Goal: Task Accomplishment & Management: Use online tool/utility

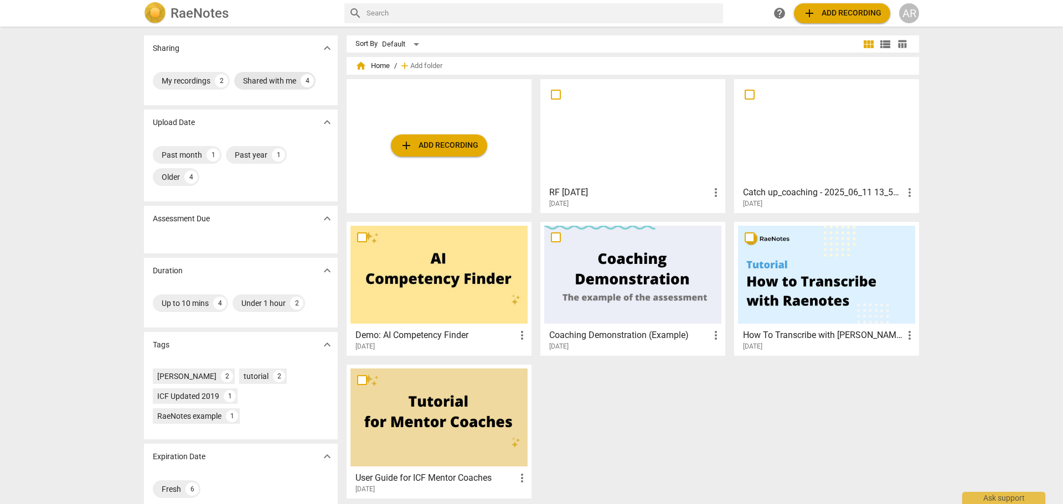
click at [269, 80] on div "Shared with me" at bounding box center [269, 80] width 53 height 11
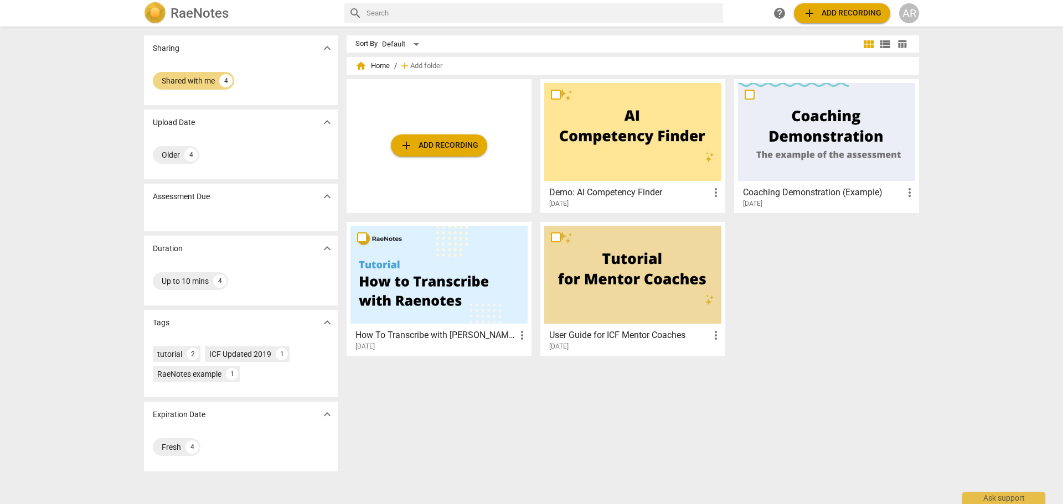
click at [323, 49] on span "expand_more" at bounding box center [327, 48] width 13 height 13
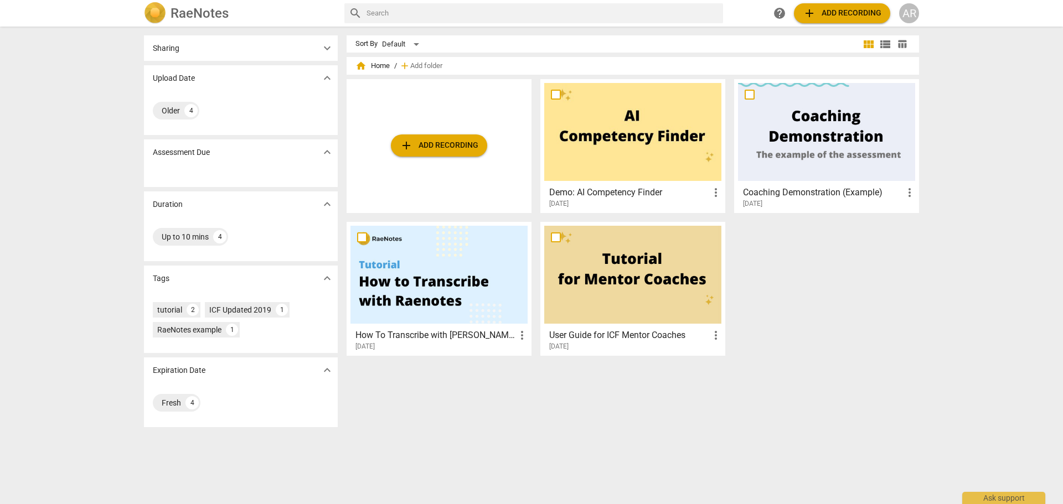
click at [323, 49] on span "expand_more" at bounding box center [327, 48] width 13 height 13
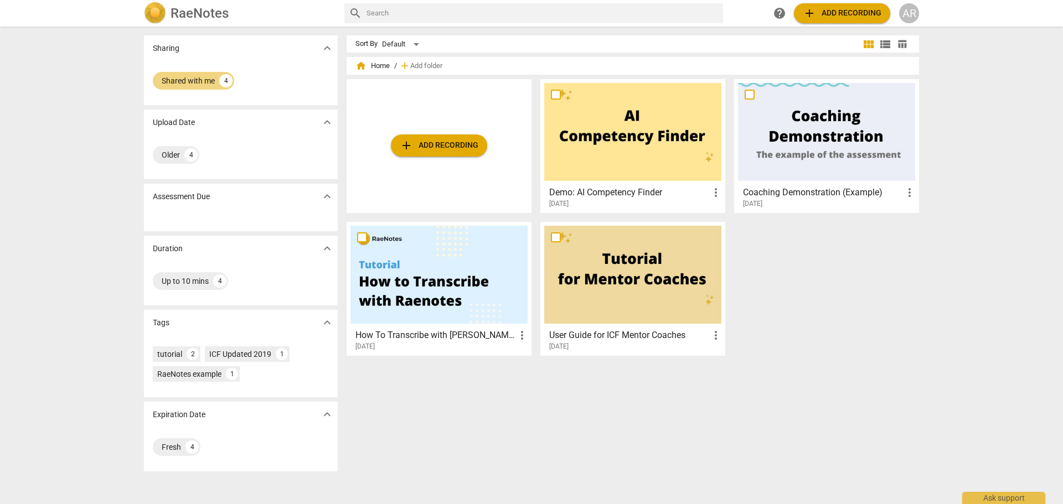
click at [159, 50] on p "Sharing" at bounding box center [166, 49] width 27 height 12
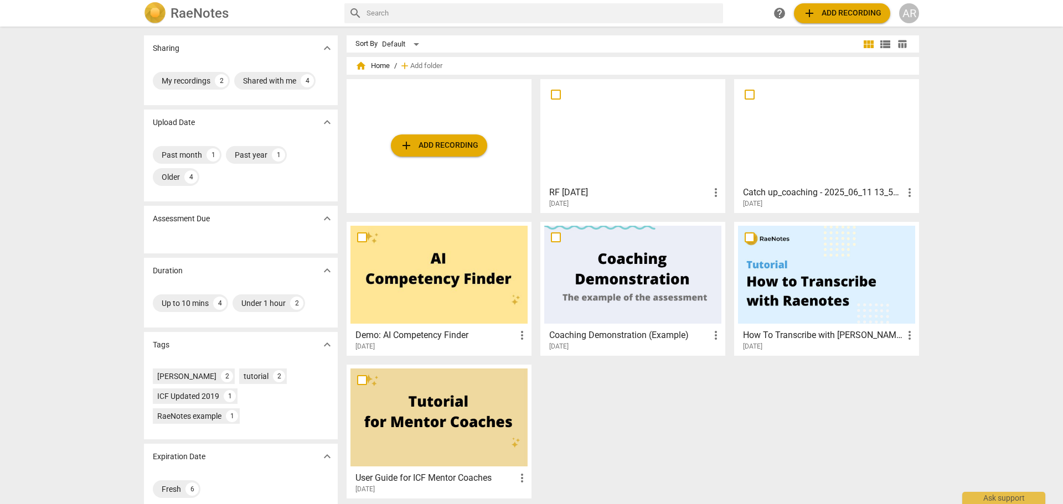
click at [438, 144] on span "add Add recording" at bounding box center [439, 145] width 79 height 13
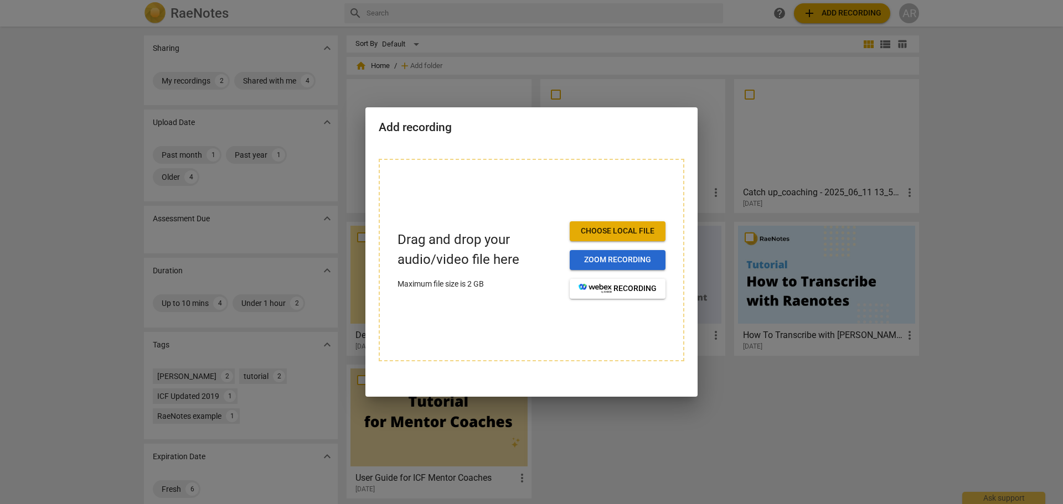
click at [610, 259] on span "Zoom recording" at bounding box center [618, 260] width 78 height 11
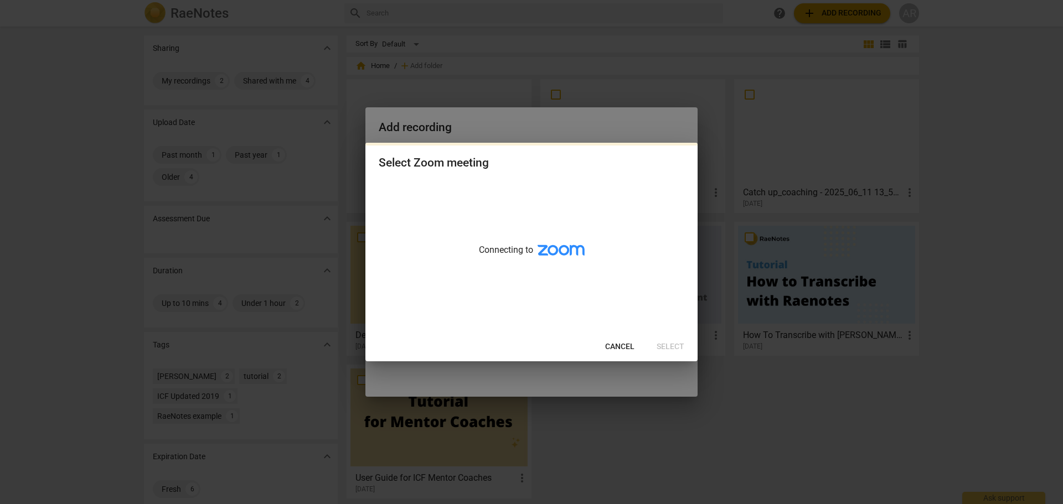
click at [615, 349] on span "Cancel" at bounding box center [619, 347] width 29 height 11
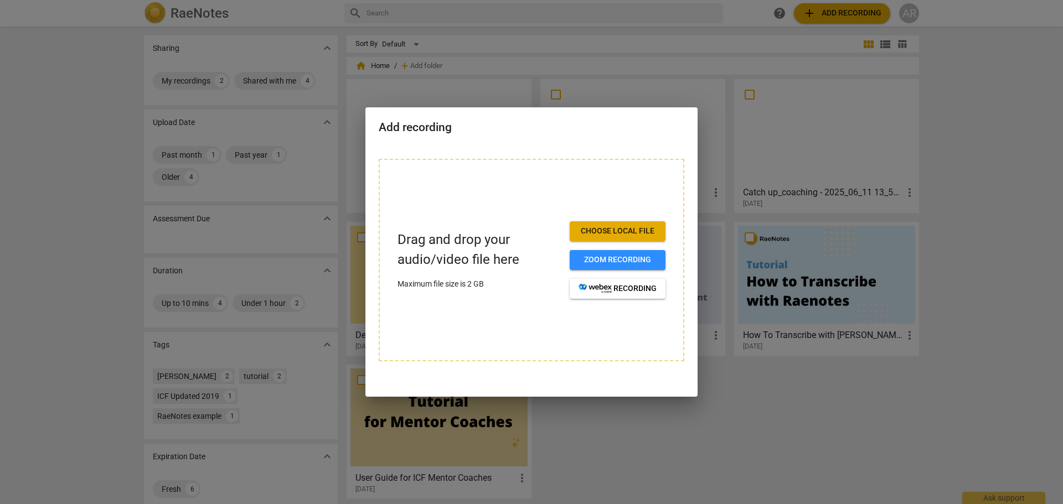
click at [616, 227] on span "Choose local file" at bounding box center [618, 231] width 78 height 11
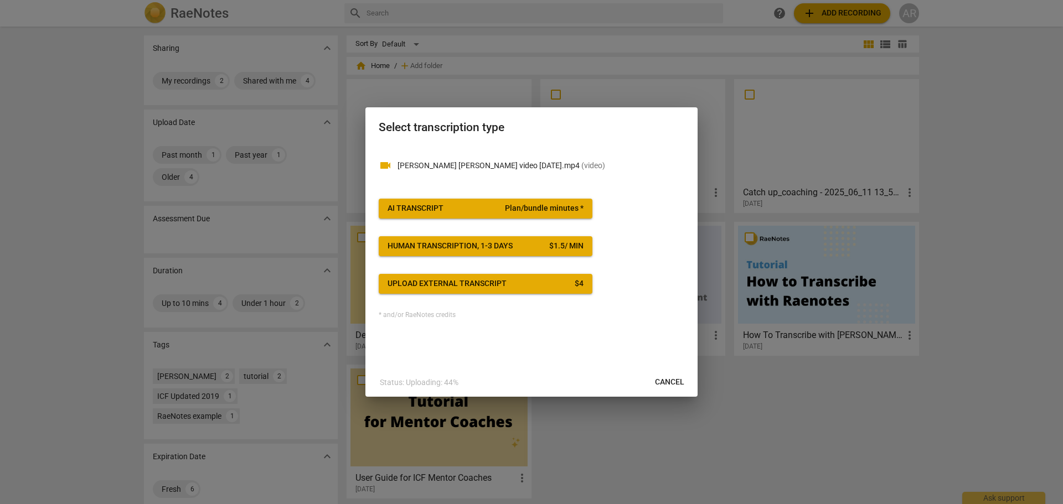
click at [665, 385] on span "Cancel" at bounding box center [669, 382] width 29 height 11
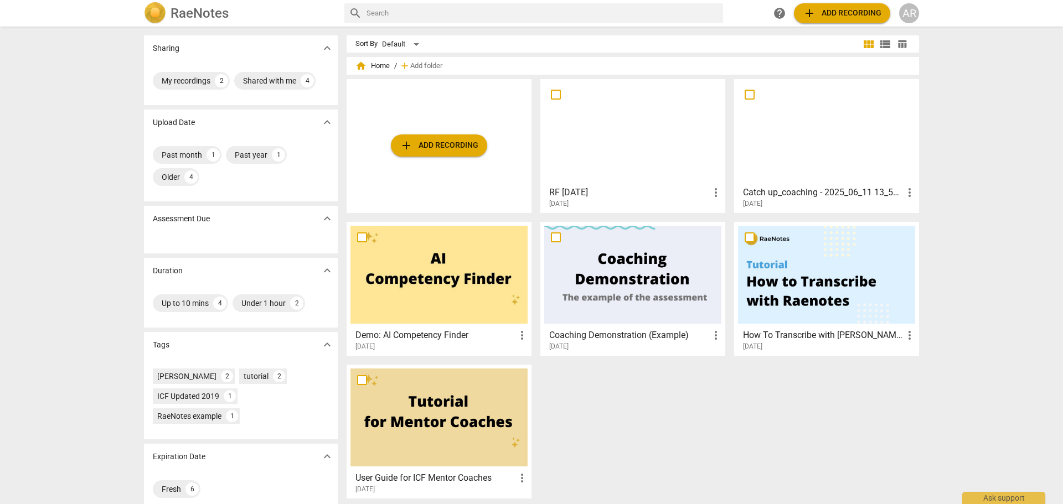
click at [424, 148] on span "add Add recording" at bounding box center [439, 145] width 79 height 13
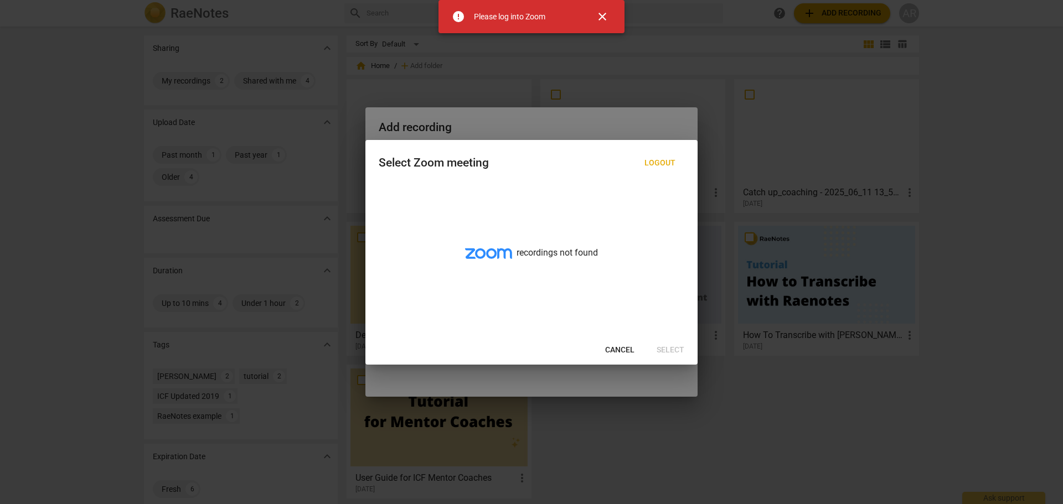
click at [611, 19] on span "close" at bounding box center [602, 16] width 27 height 13
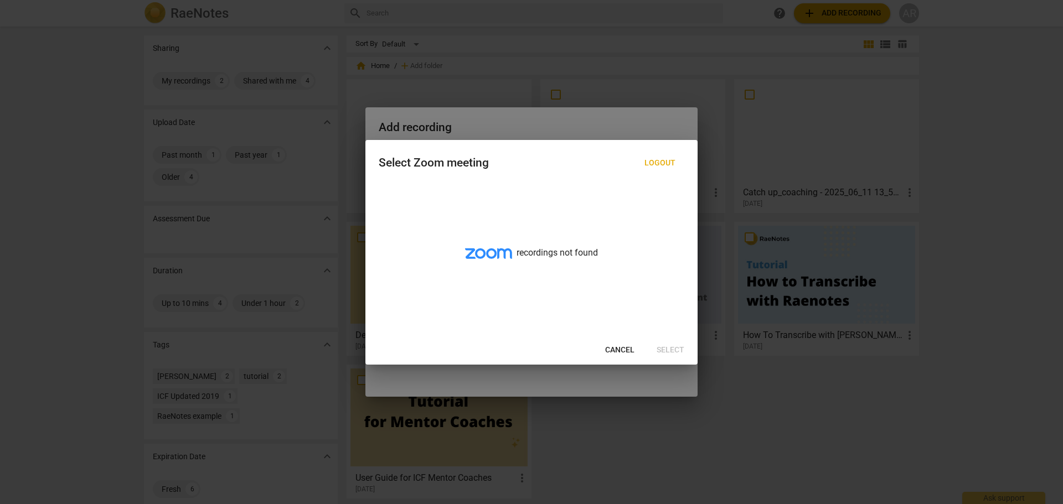
click at [611, 357] on button "Cancel" at bounding box center [619, 350] width 47 height 20
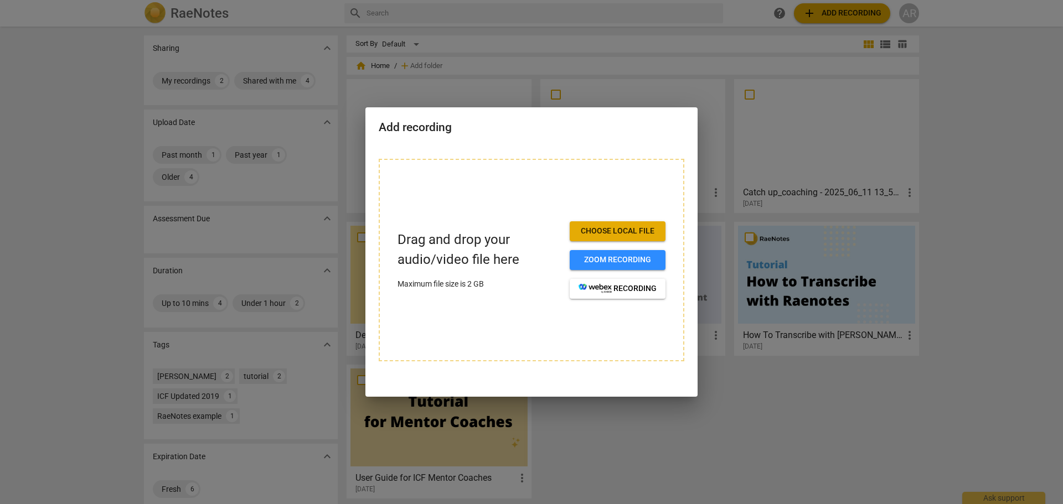
click at [607, 231] on span "Choose local file" at bounding box center [618, 231] width 78 height 11
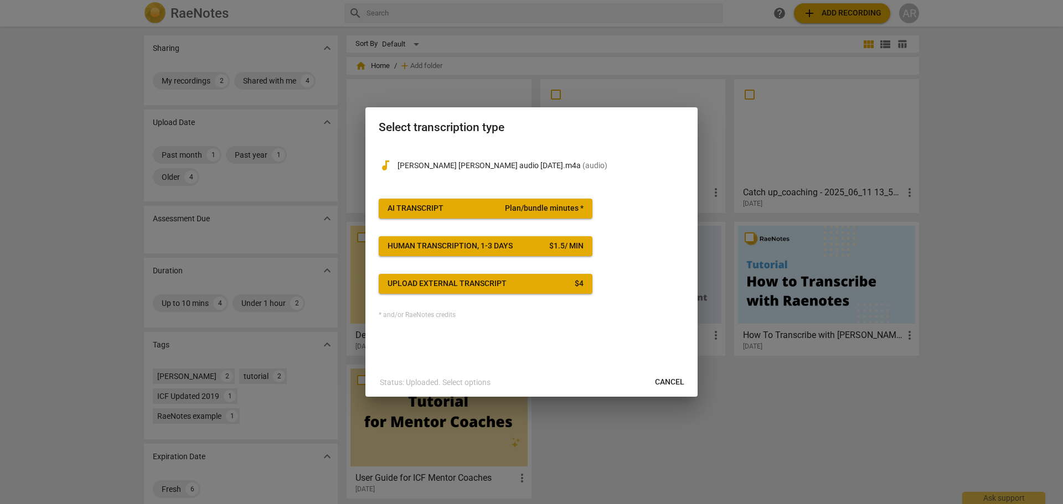
click at [427, 284] on div "Upload external transcript" at bounding box center [447, 283] width 119 height 11
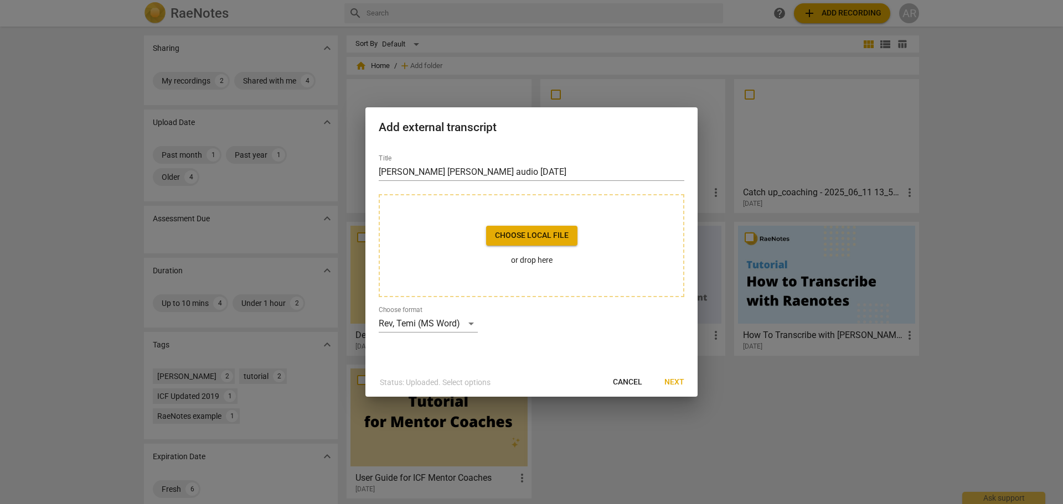
click at [622, 385] on span "Cancel" at bounding box center [627, 382] width 29 height 11
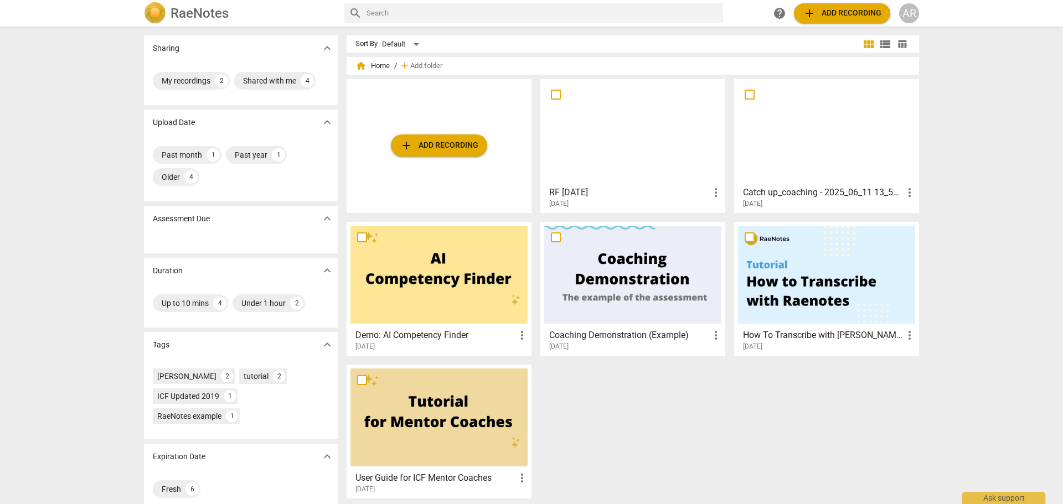
click at [629, 125] on div at bounding box center [632, 132] width 177 height 98
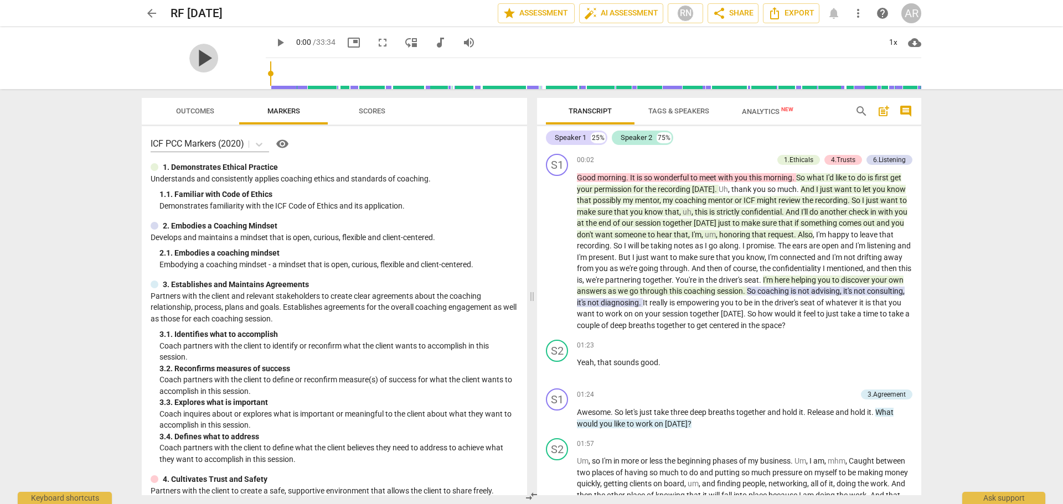
click at [197, 60] on span "play_arrow" at bounding box center [203, 58] width 29 height 29
click at [199, 56] on span "pause" at bounding box center [203, 58] width 29 height 29
type input "8"
click at [153, 12] on span "arrow_back" at bounding box center [151, 13] width 13 height 13
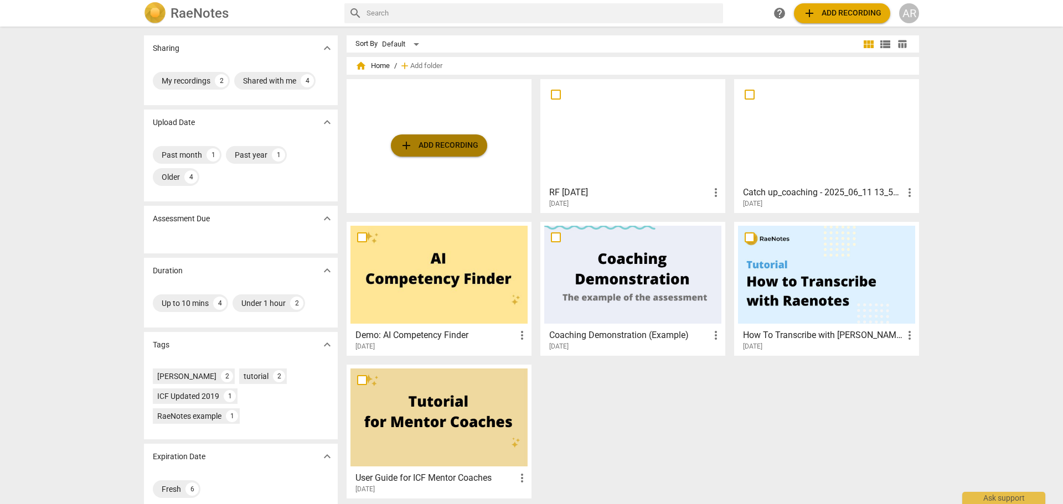
click at [430, 149] on span "add Add recording" at bounding box center [439, 145] width 79 height 13
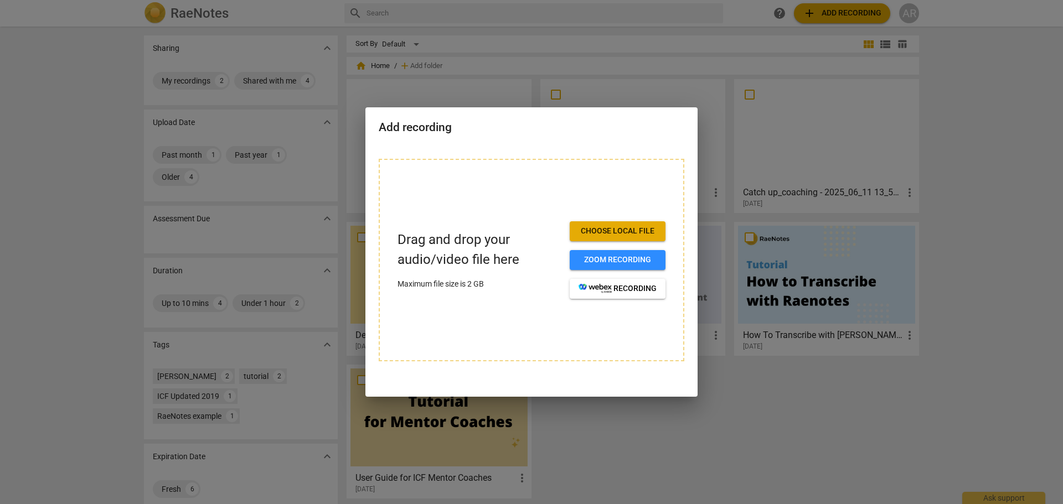
click at [612, 229] on span "Choose local file" at bounding box center [618, 231] width 78 height 11
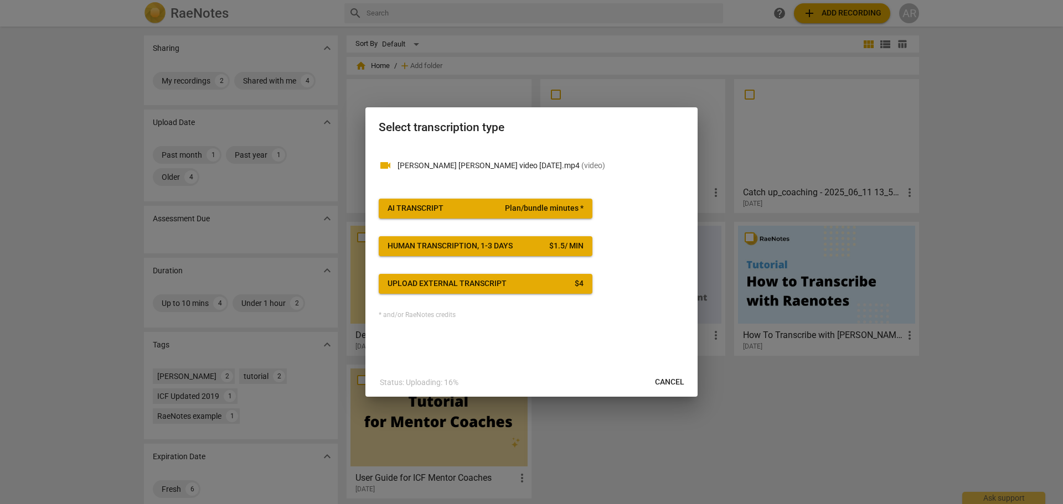
click at [456, 205] on span "AI Transcript Plan/bundle minutes *" at bounding box center [486, 208] width 196 height 11
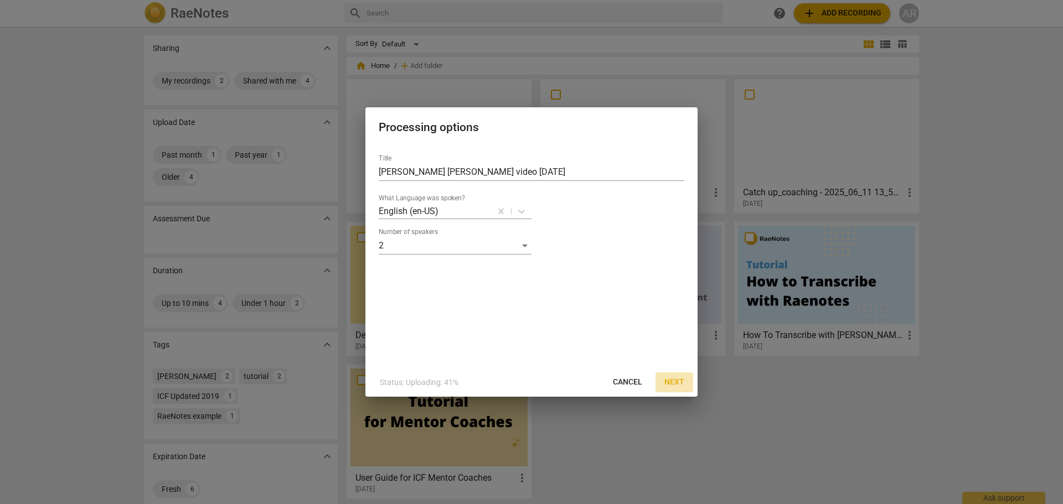
click at [673, 380] on span "Next" at bounding box center [674, 382] width 20 height 11
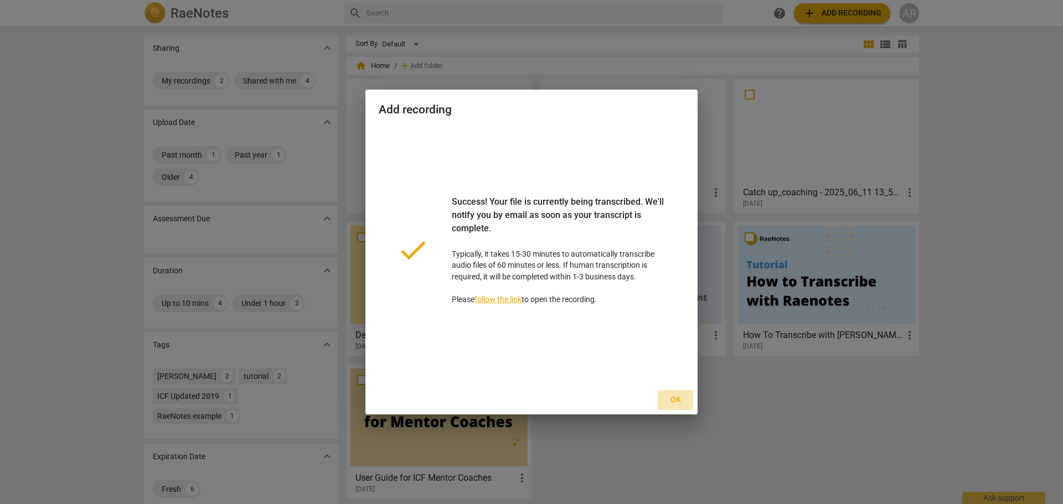
click at [674, 400] on span "Ok" at bounding box center [676, 400] width 18 height 11
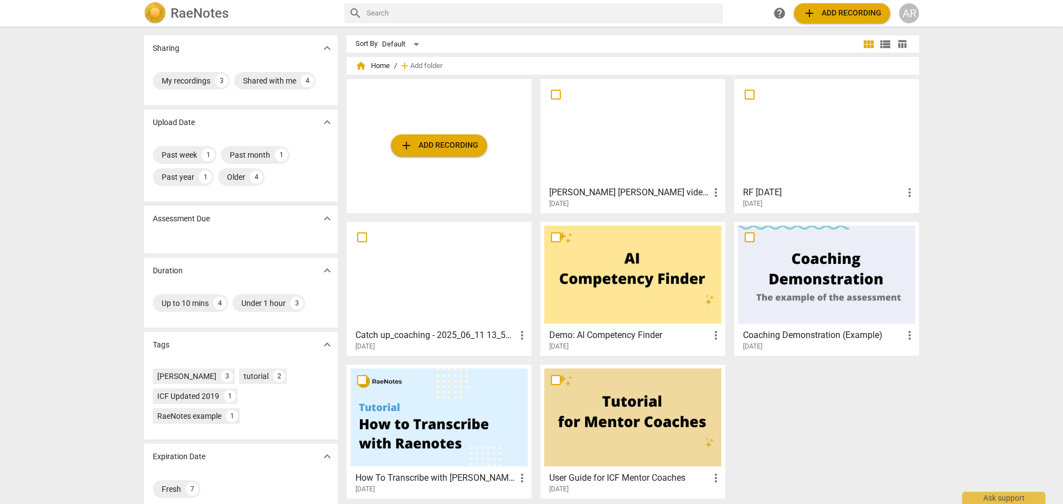
click at [913, 12] on div "AR" at bounding box center [909, 13] width 20 height 20
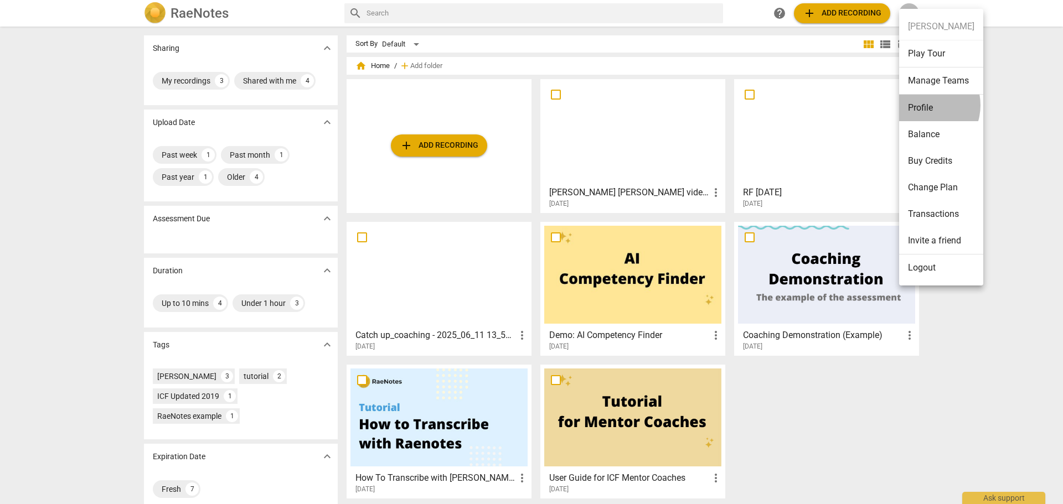
click at [922, 105] on li "Profile" at bounding box center [941, 108] width 84 height 27
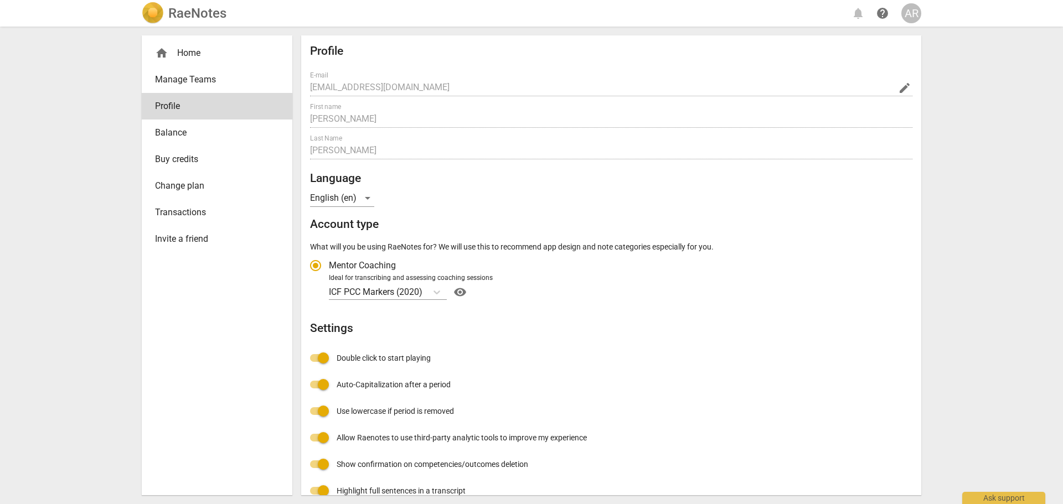
radio input "false"
click at [183, 51] on div "home Home" at bounding box center [212, 53] width 115 height 13
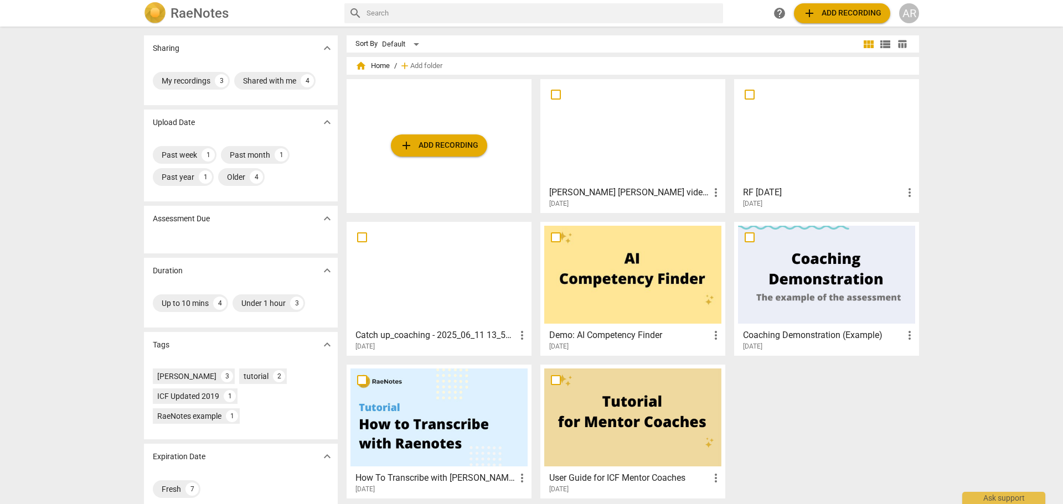
click at [634, 140] on div at bounding box center [632, 132] width 177 height 98
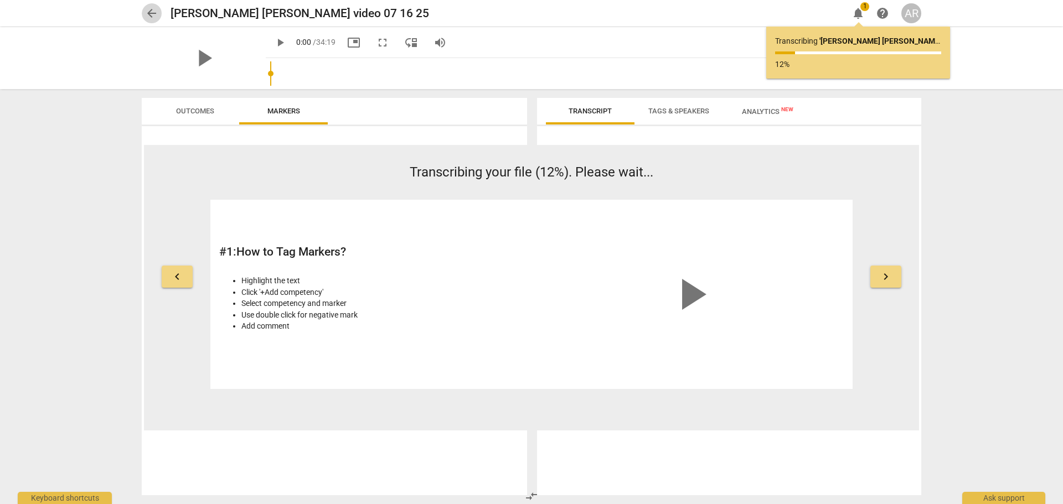
click at [152, 12] on span "arrow_back" at bounding box center [151, 13] width 13 height 13
